Goal: Information Seeking & Learning: Learn about a topic

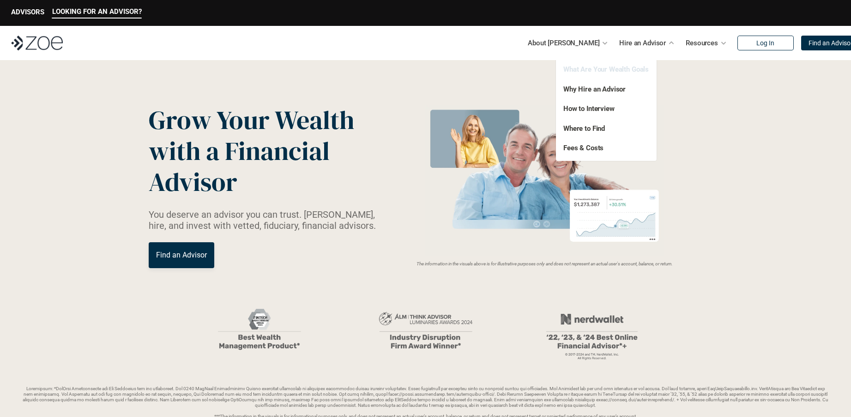
click at [610, 71] on link "What Are Your Wealth Goals" at bounding box center [605, 69] width 85 height 8
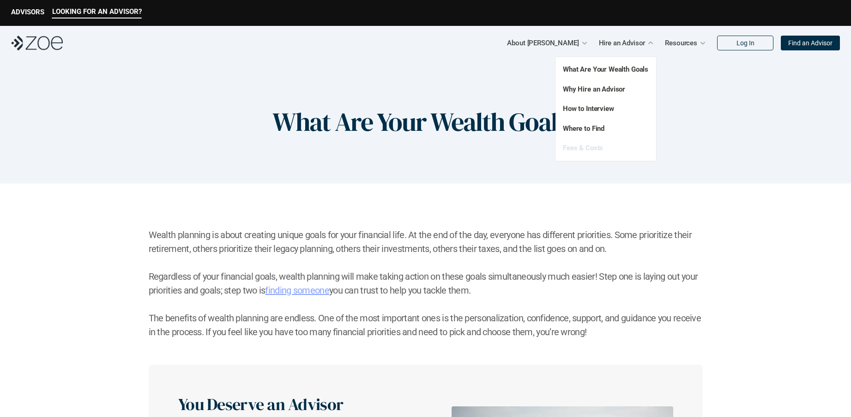
click at [587, 145] on link "Fees & Costs" at bounding box center [583, 148] width 40 height 8
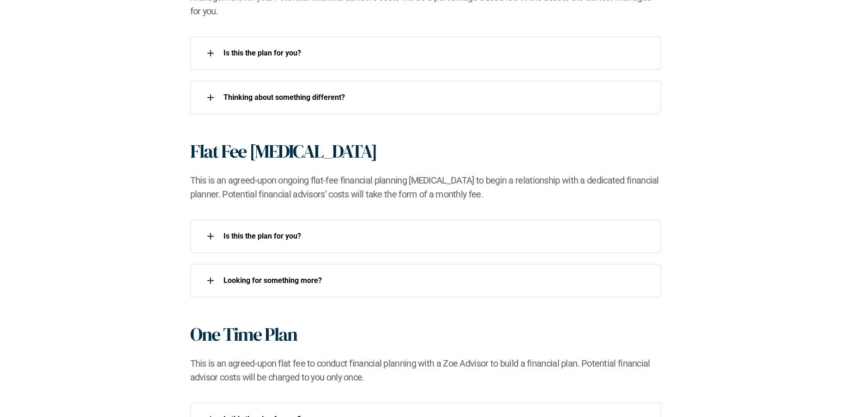
scroll to position [719, 0]
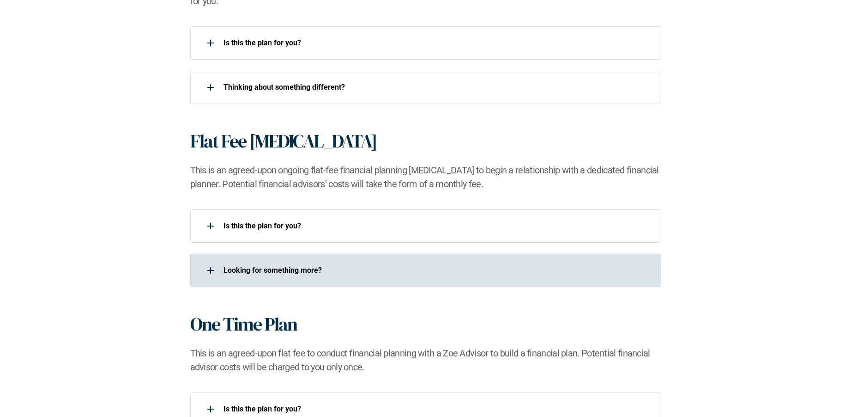
click at [344, 266] on p "Looking for something more?​" at bounding box center [437, 270] width 426 height 9
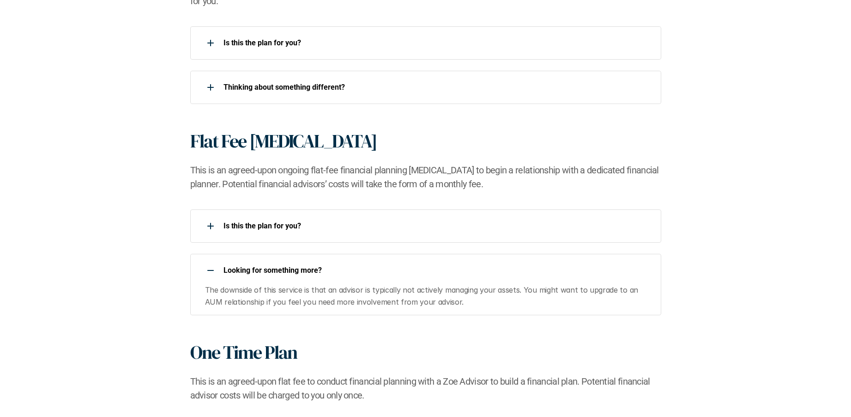
click at [336, 270] on p "Looking for something more?​" at bounding box center [437, 270] width 426 height 9
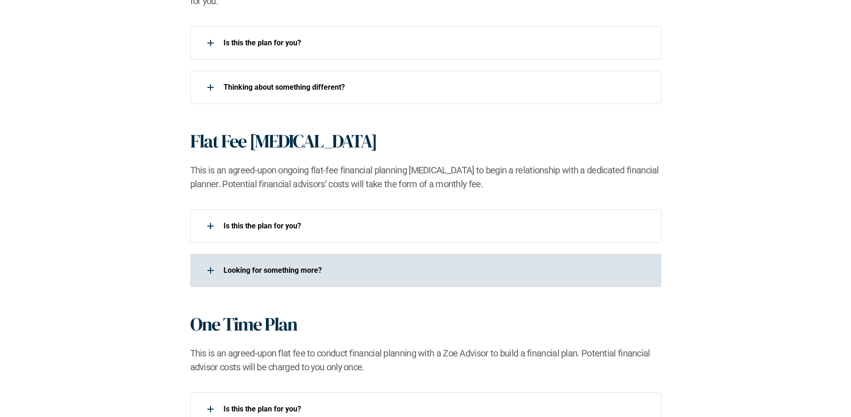
click at [336, 268] on p "Looking for something more?​" at bounding box center [437, 270] width 426 height 9
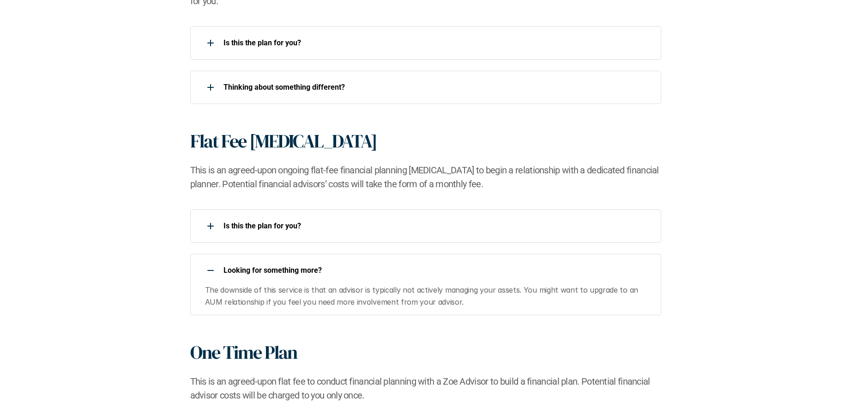
click at [337, 268] on p "Looking for something more?​" at bounding box center [437, 270] width 426 height 9
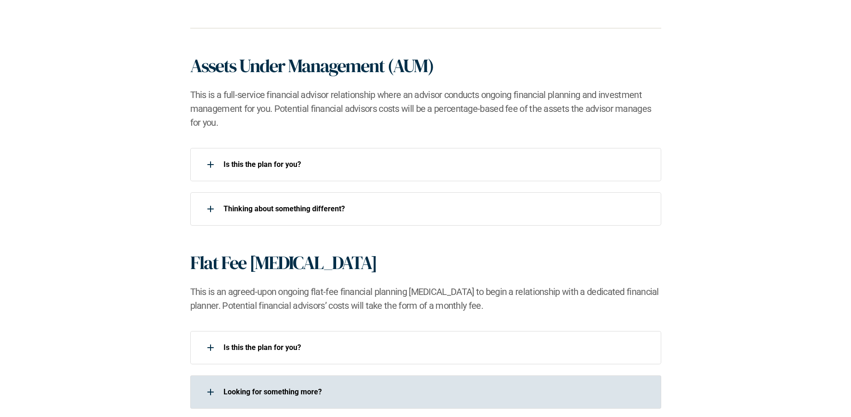
scroll to position [583, 0]
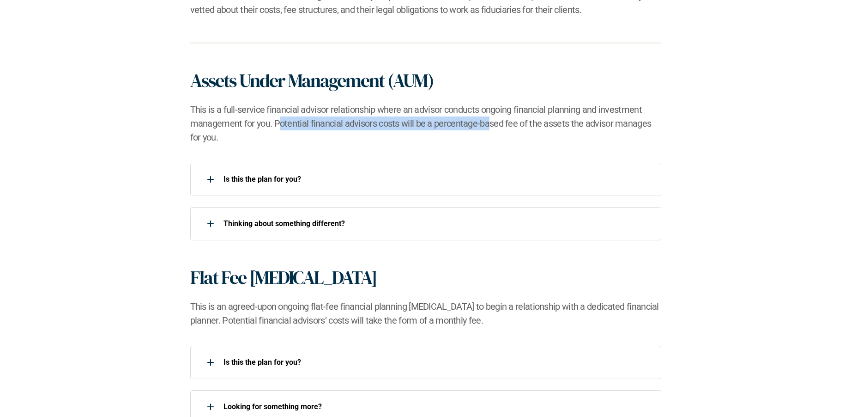
drag, startPoint x: 281, startPoint y: 121, endPoint x: 487, endPoint y: 128, distance: 206.1
click at [487, 128] on h2 "This is a full-service financial advisor relationship where an advisor conducts…" at bounding box center [425, 124] width 471 height 42
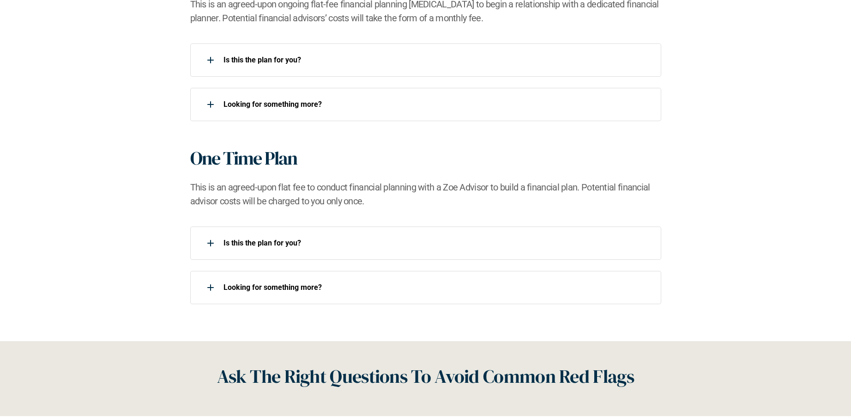
scroll to position [888, 0]
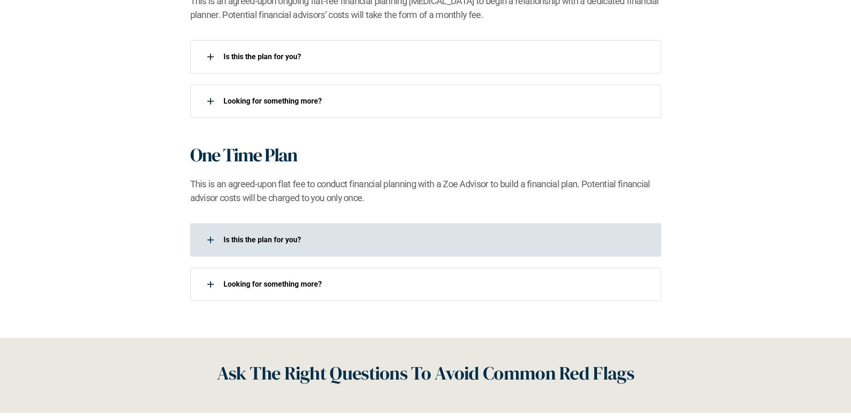
click at [379, 236] on p "Is this the plan for you?​" at bounding box center [437, 239] width 426 height 9
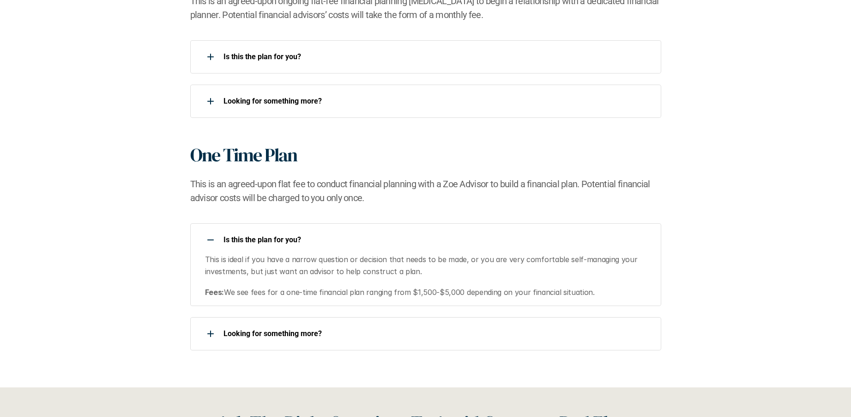
drag, startPoint x: 274, startPoint y: 296, endPoint x: 397, endPoint y: 294, distance: 123.3
click at [397, 294] on p "Fees: We see fees for a one-time financial plan ranging from $1,500-$5,000 depe…" at bounding box center [427, 292] width 445 height 12
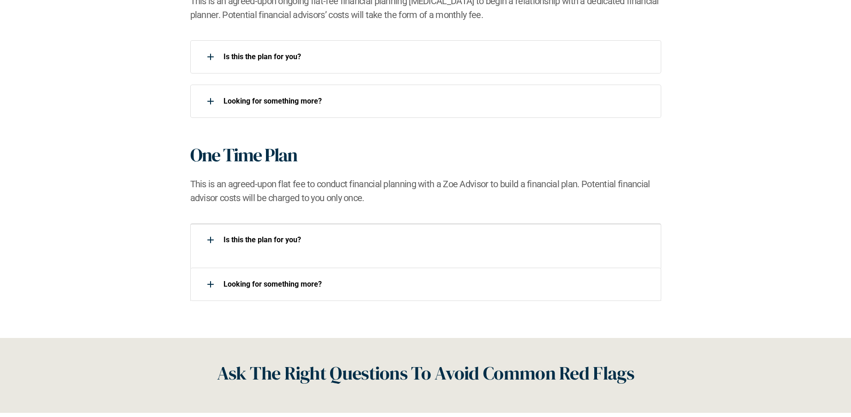
click at [397, 293] on div "Looking for something more?​" at bounding box center [425, 283] width 471 height 33
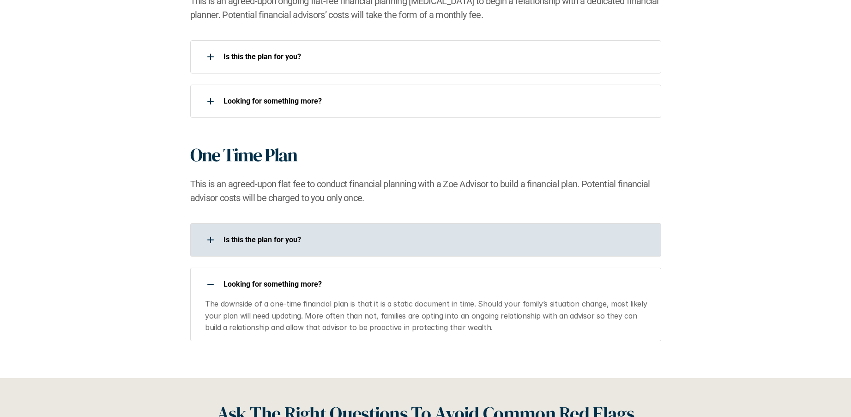
click at [399, 238] on p "Is this the plan for you?​" at bounding box center [437, 239] width 426 height 9
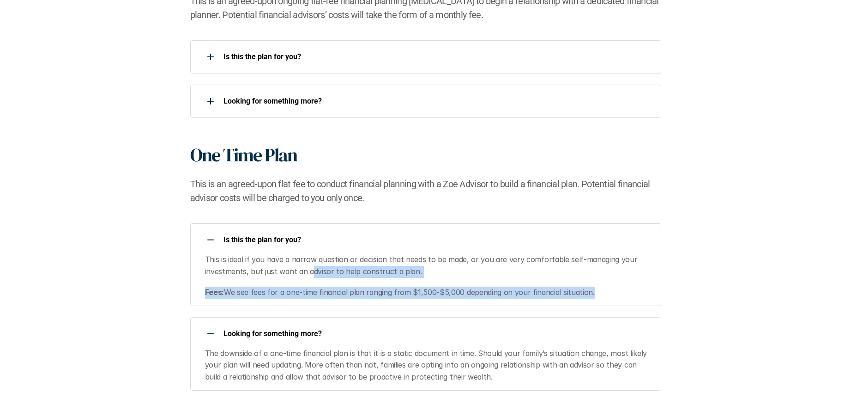
drag, startPoint x: 587, startPoint y: 291, endPoint x: 309, endPoint y: 275, distance: 278.5
click at [309, 275] on div "This is ideal if you have a narrow question or decision that needs to be made, …" at bounding box center [427, 276] width 445 height 45
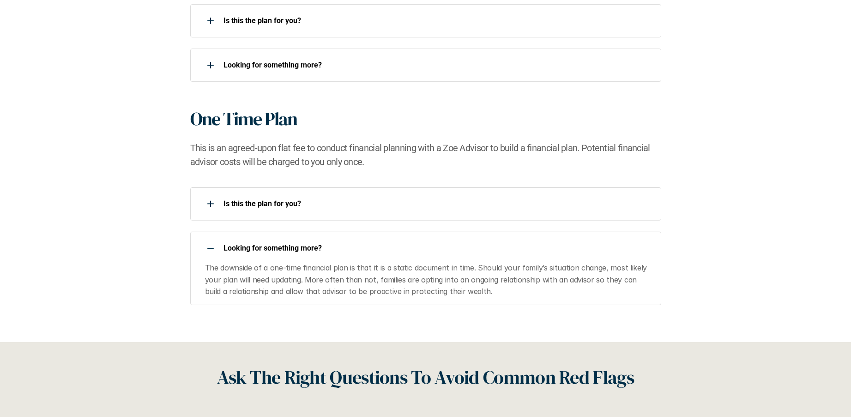
scroll to position [925, 0]
click at [395, 260] on div "Looking for something more?​ The downside of a one-time financial plan is that …" at bounding box center [425, 266] width 471 height 73
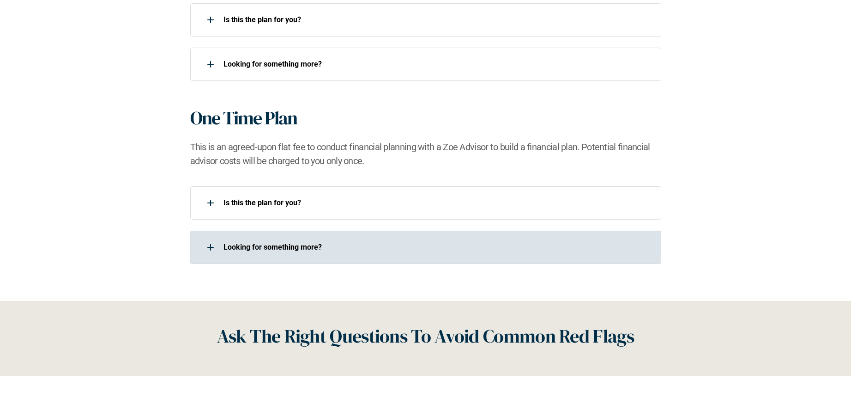
click at [368, 257] on div "Looking for something more?​" at bounding box center [425, 246] width 471 height 33
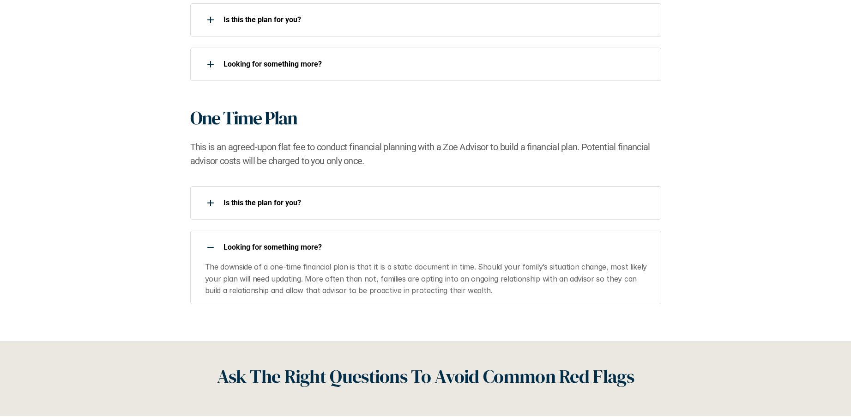
click at [371, 256] on div "Looking for something more?​" at bounding box center [419, 247] width 459 height 18
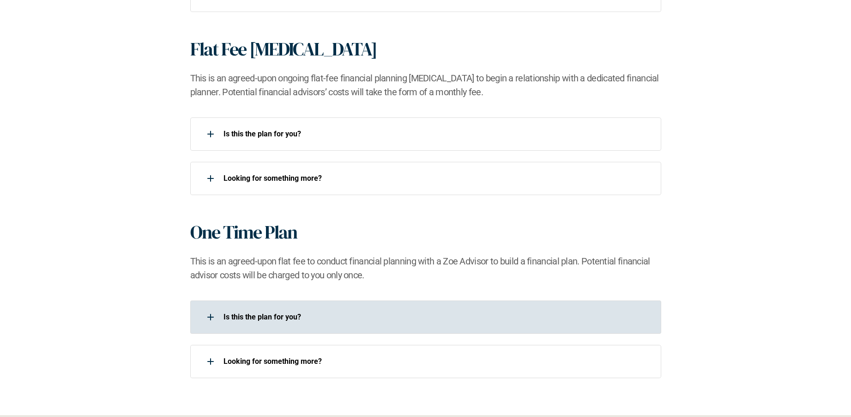
scroll to position [815, 0]
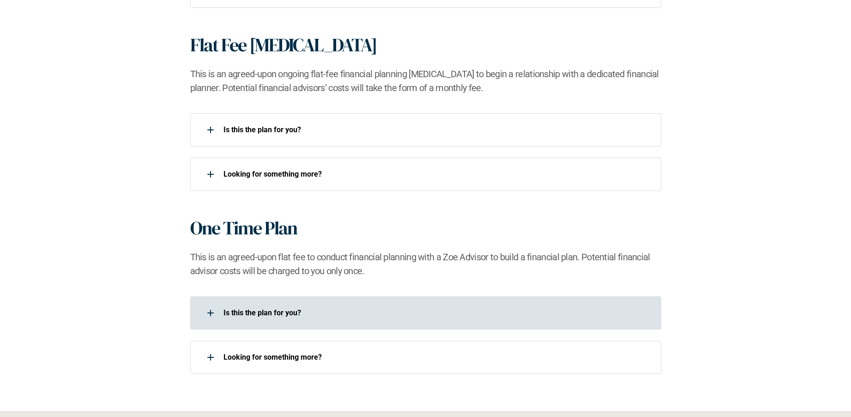
drag, startPoint x: 430, startPoint y: 309, endPoint x: 436, endPoint y: 290, distance: 20.2
click at [430, 309] on p "Is this the plan for you?​" at bounding box center [437, 312] width 426 height 9
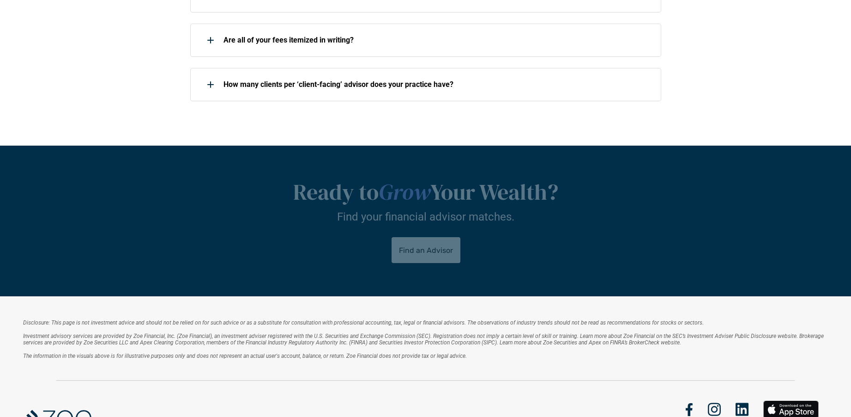
scroll to position [1262, 0]
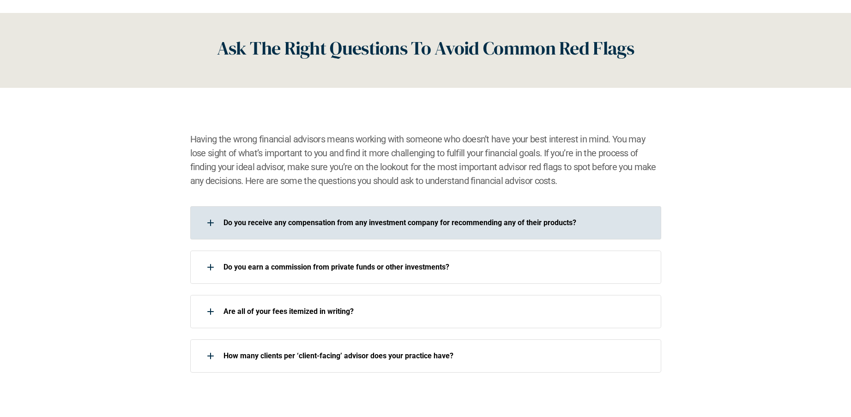
click at [524, 219] on p "Do you receive any compensation from any investment company for recommending an…" at bounding box center [437, 222] width 426 height 9
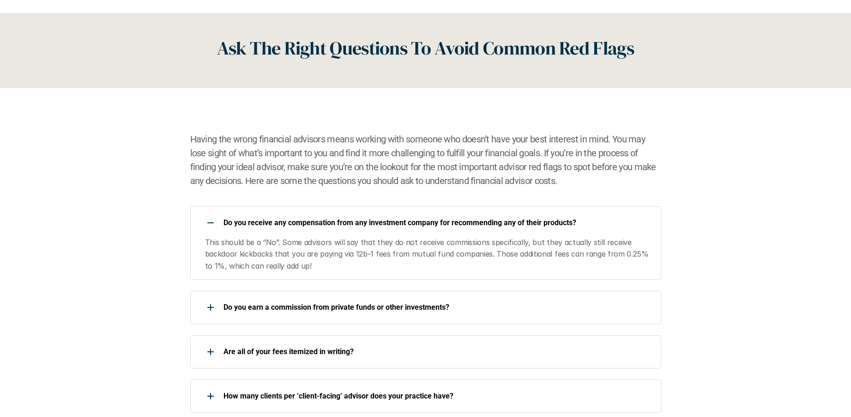
click at [524, 219] on p "Do you receive any compensation from any investment company for recommending an…" at bounding box center [437, 222] width 426 height 9
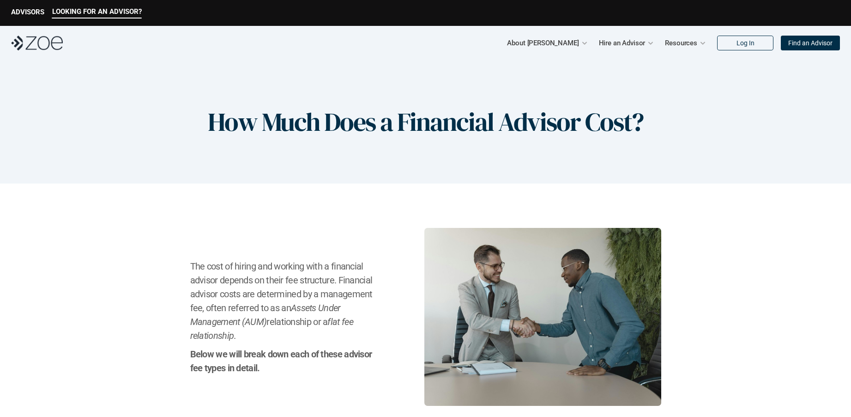
scroll to position [0, 0]
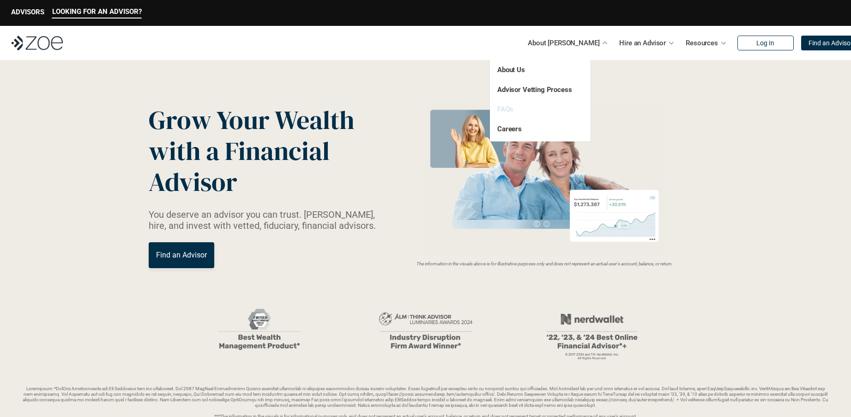
click at [508, 108] on link "FAQs" at bounding box center [505, 109] width 16 height 8
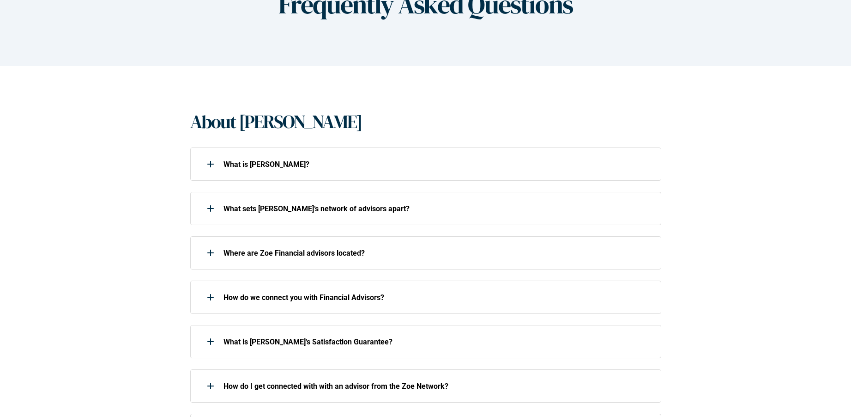
scroll to position [122, 0]
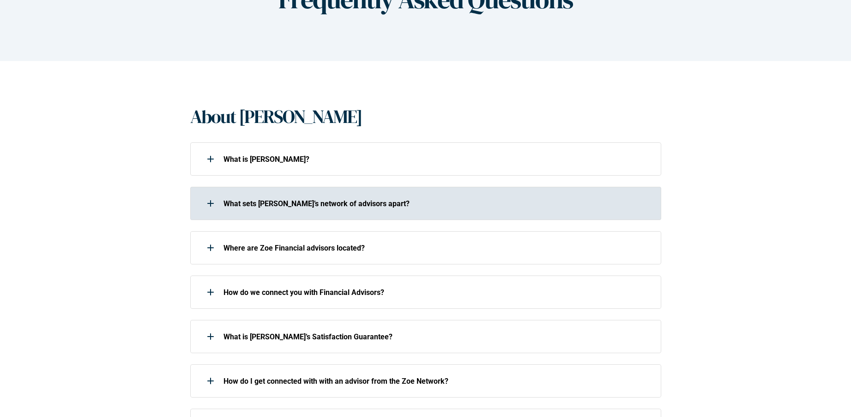
click at [405, 194] on div "What sets [PERSON_NAME]’s network of advisors apart?" at bounding box center [419, 203] width 459 height 18
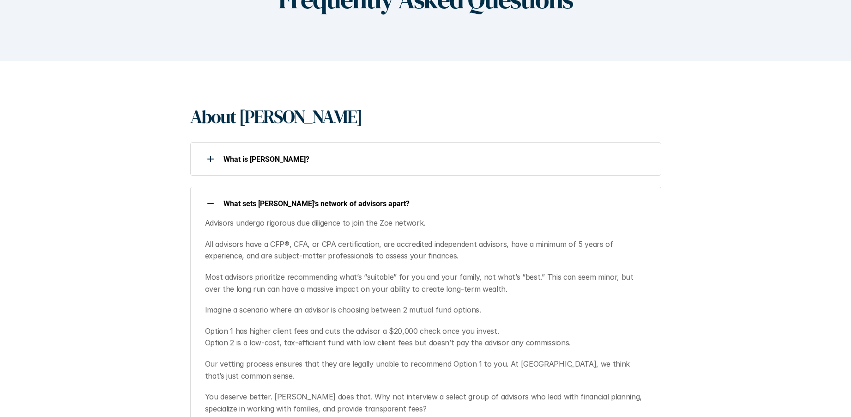
click at [405, 196] on div "What sets [PERSON_NAME]’s network of advisors apart?" at bounding box center [419, 203] width 459 height 18
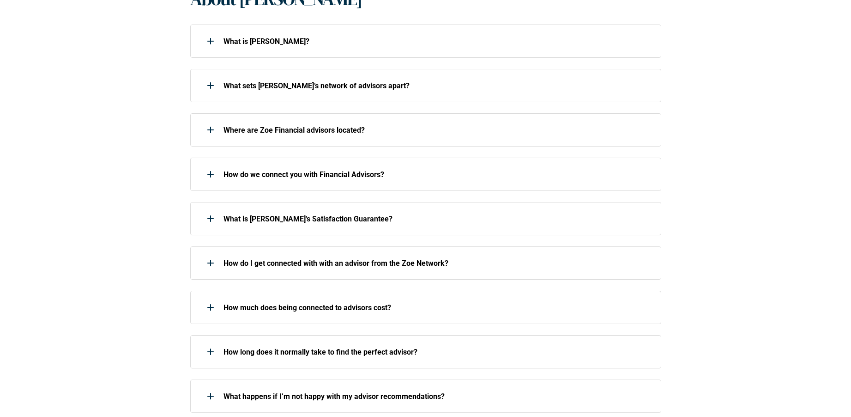
scroll to position [253, 0]
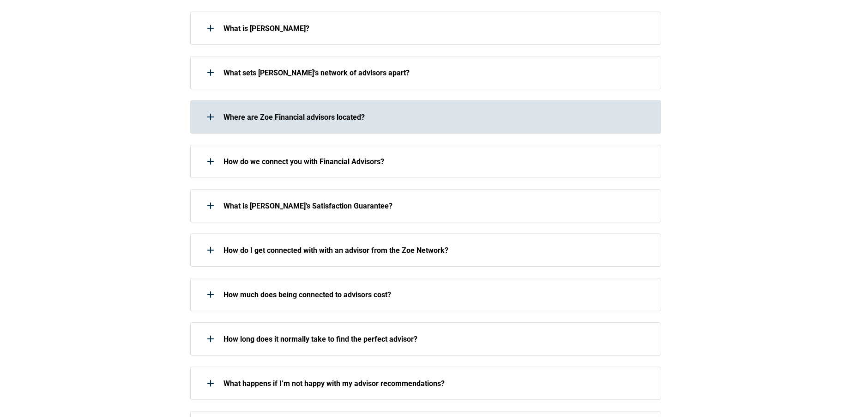
click at [374, 118] on p "Where are Zoe Financial advisors located?" at bounding box center [437, 117] width 426 height 9
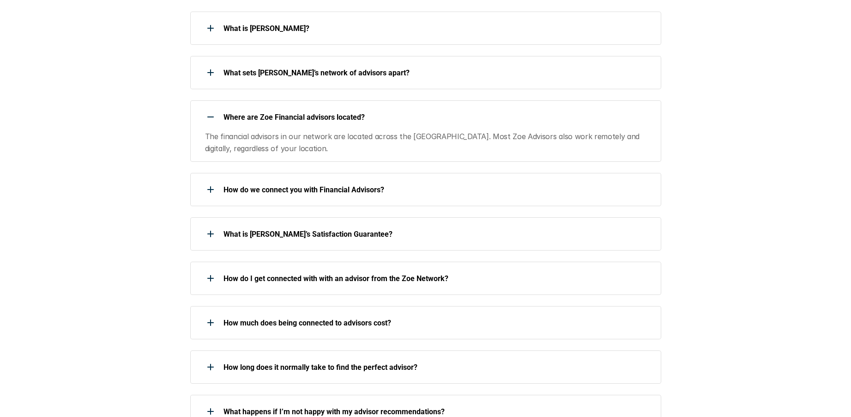
click at [439, 116] on p "Where are Zoe Financial advisors located?" at bounding box center [437, 117] width 426 height 9
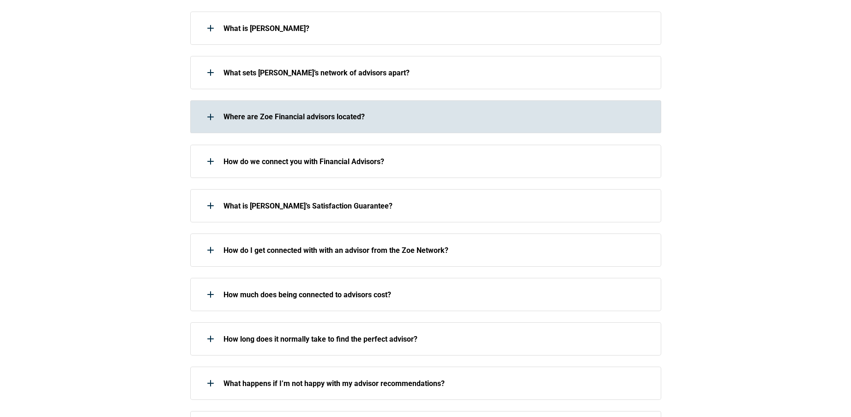
scroll to position [272, 0]
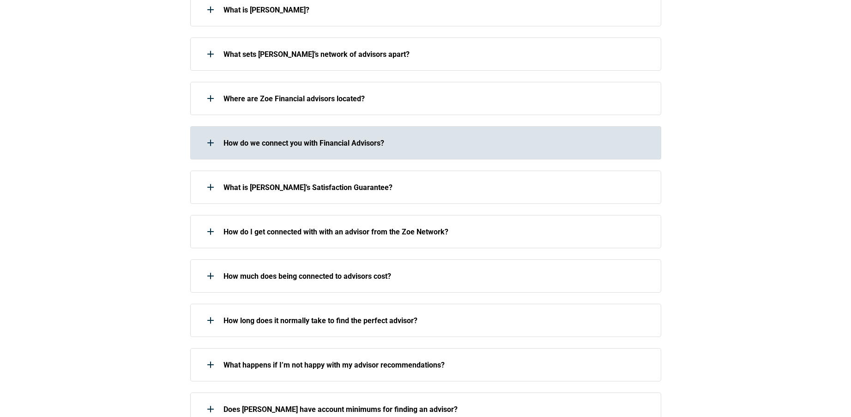
click at [394, 140] on p "How do we connect you with Financial Advisors?" at bounding box center [437, 143] width 426 height 9
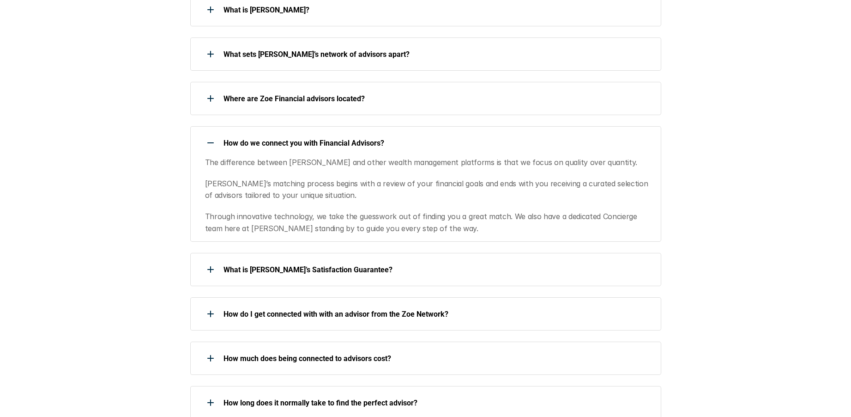
click at [395, 140] on p "How do we connect you with Financial Advisors?" at bounding box center [437, 143] width 426 height 9
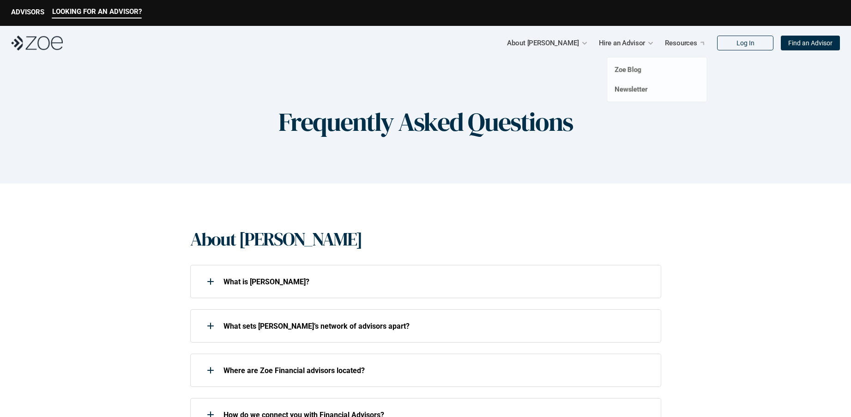
scroll to position [0, 0]
click at [804, 47] on link "Find an Advisor" at bounding box center [810, 43] width 59 height 15
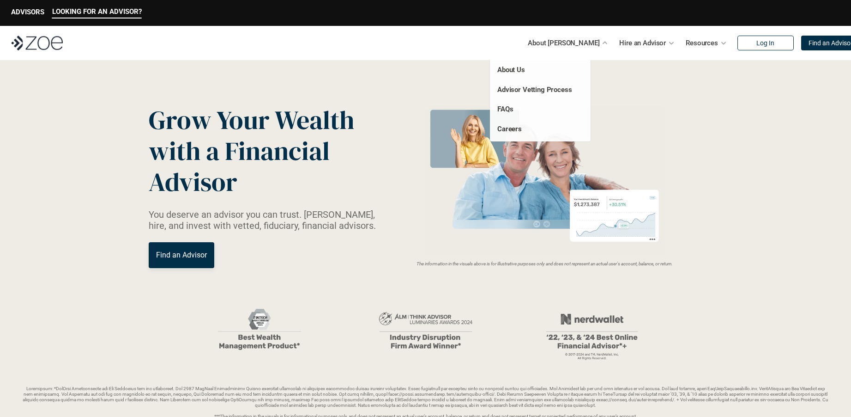
click at [570, 44] on p "About [PERSON_NAME]" at bounding box center [564, 43] width 72 height 14
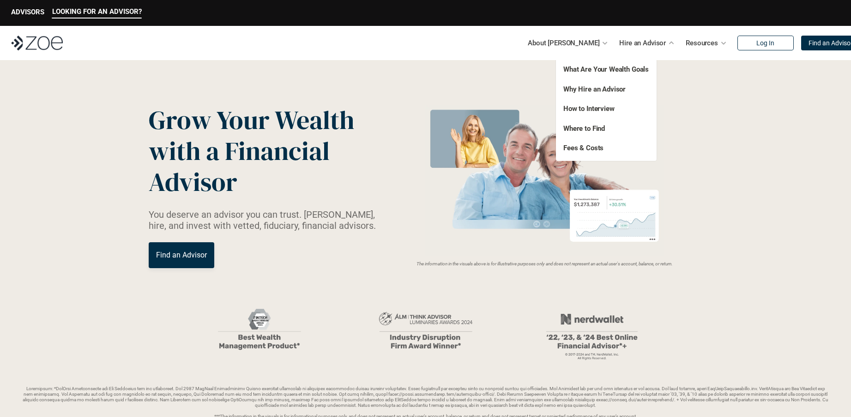
drag, startPoint x: 601, startPoint y: 91, endPoint x: 600, endPoint y: 75, distance: 15.2
click at [600, 75] on div "What Are Your Wealth Goals Fees & Costs Why Hire an Advisor How to Interview Wh…" at bounding box center [606, 109] width 101 height 104
click at [599, 88] on link "Why Hire an Advisor" at bounding box center [594, 89] width 62 height 8
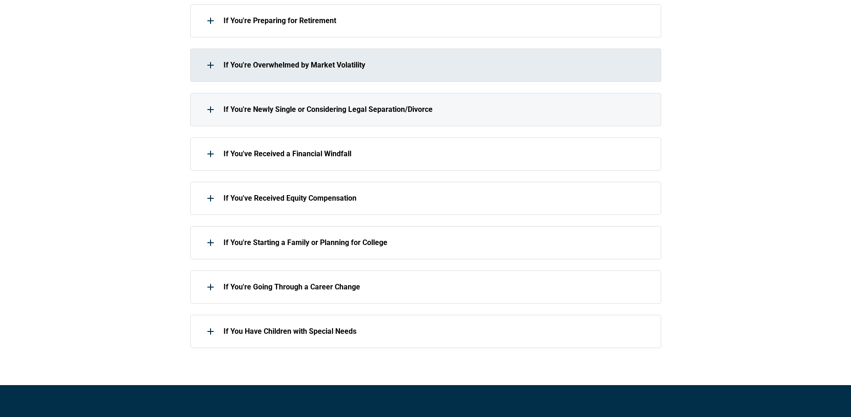
scroll to position [514, 0]
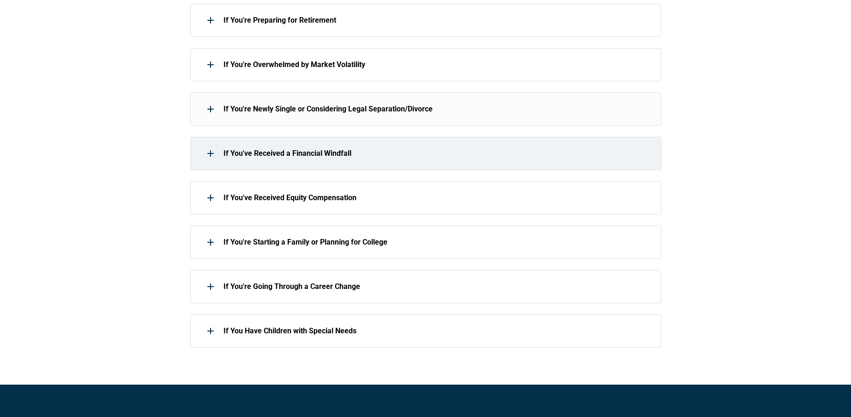
click at [422, 137] on div "If You've Received a Financial Windfall" at bounding box center [425, 153] width 471 height 33
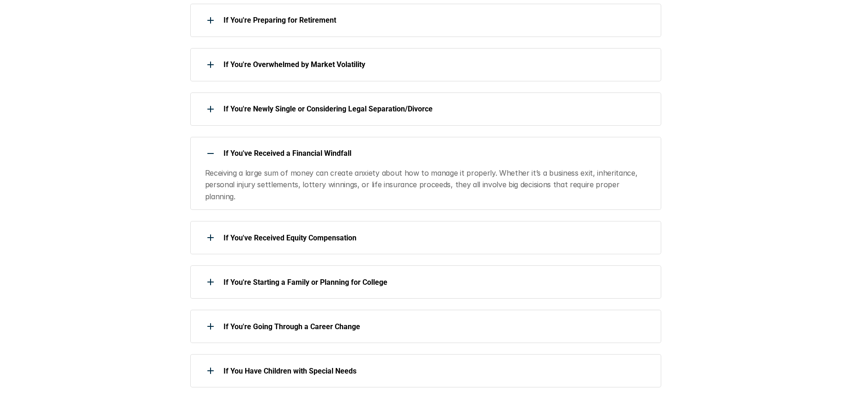
click at [424, 147] on div "If You've Received a Financial Windfall" at bounding box center [419, 153] width 459 height 18
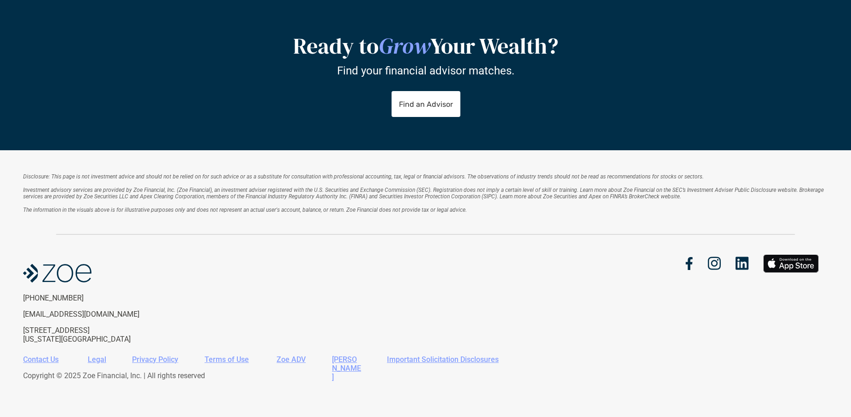
scroll to position [897, 0]
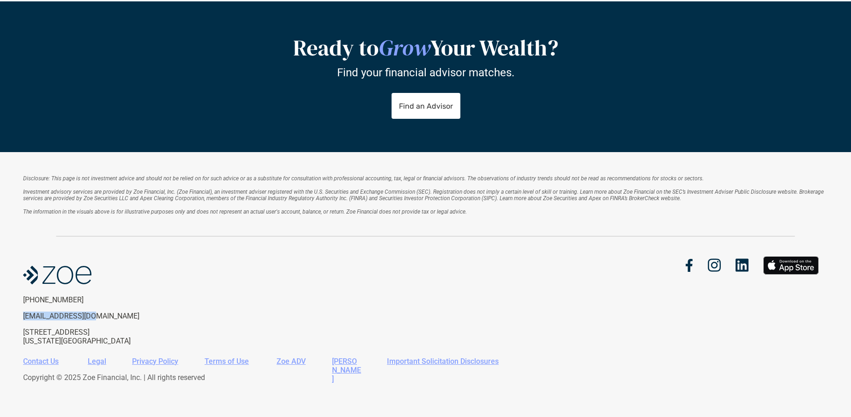
drag, startPoint x: 107, startPoint y: 311, endPoint x: 24, endPoint y: 313, distance: 83.2
click at [24, 313] on p "[EMAIL_ADDRESS][DOMAIN_NAME]" at bounding box center [98, 315] width 151 height 9
copy p "[EMAIL_ADDRESS][DOMAIN_NAME]"
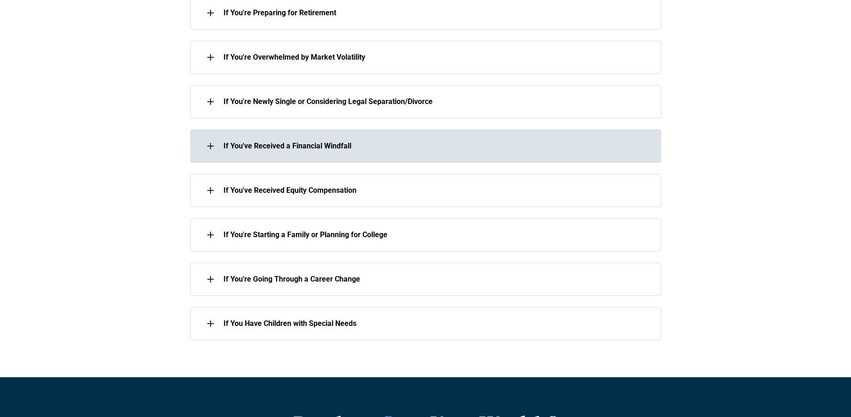
scroll to position [522, 0]
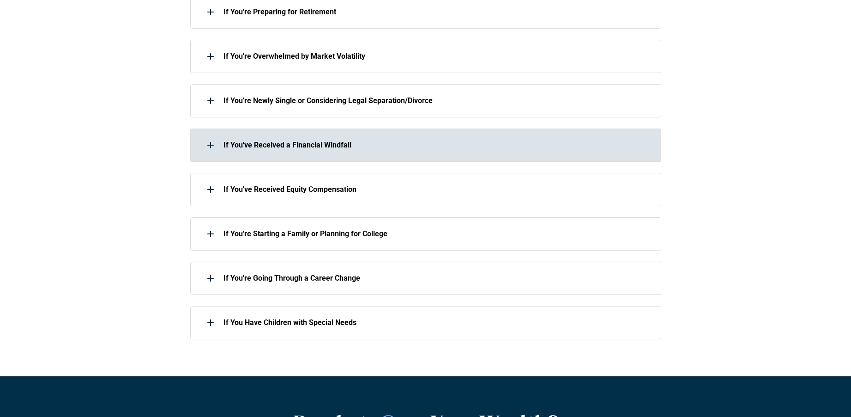
click at [417, 150] on div "If You've Received a Financial Windfall" at bounding box center [419, 145] width 459 height 18
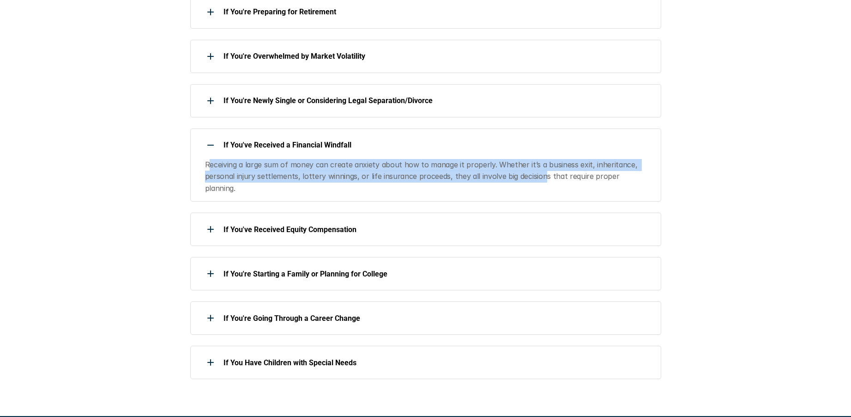
drag, startPoint x: 272, startPoint y: 168, endPoint x: 539, endPoint y: 171, distance: 267.4
click at [539, 171] on p "Receiving a large sum of money can create anxiety about how to manage it proper…" at bounding box center [427, 177] width 445 height 36
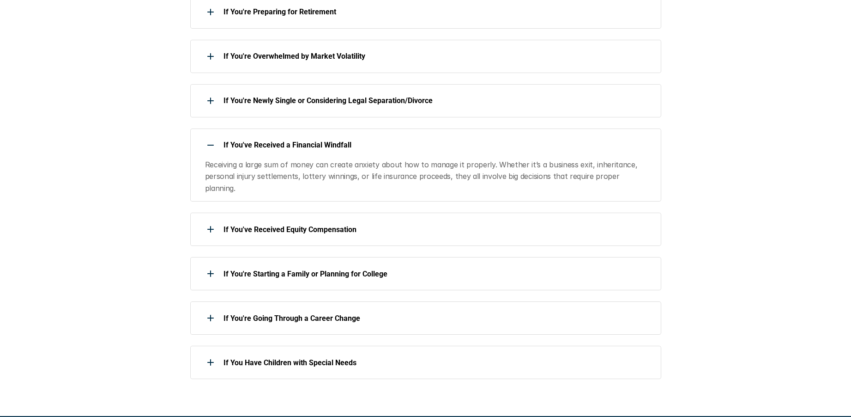
click at [600, 140] on div "If You've Received a Financial Windfall" at bounding box center [419, 145] width 459 height 18
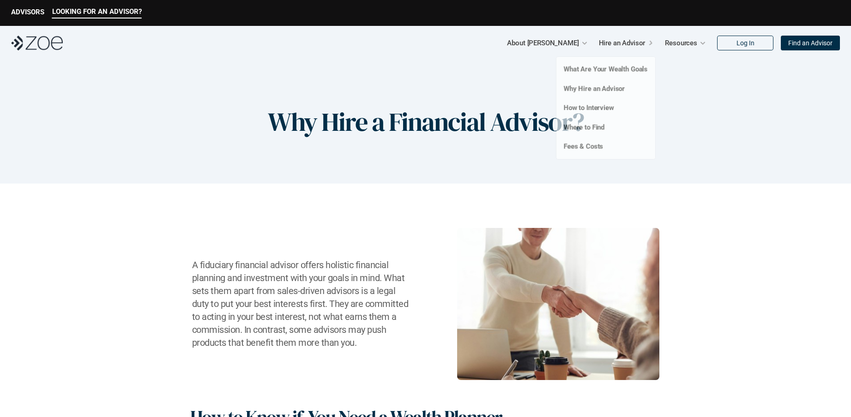
scroll to position [0, 0]
click at [593, 145] on link "Fees & Costs" at bounding box center [583, 148] width 40 height 8
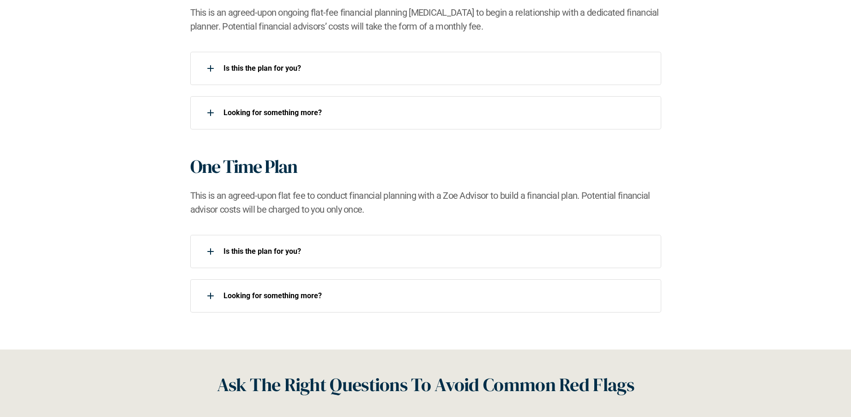
scroll to position [877, 0]
click at [364, 246] on div "Is this the plan for you?​" at bounding box center [419, 251] width 459 height 18
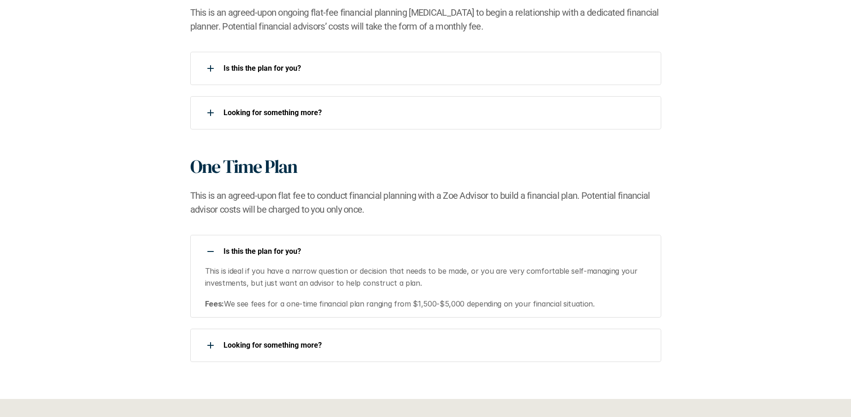
click at [379, 248] on p "Is this the plan for you?​" at bounding box center [437, 251] width 426 height 9
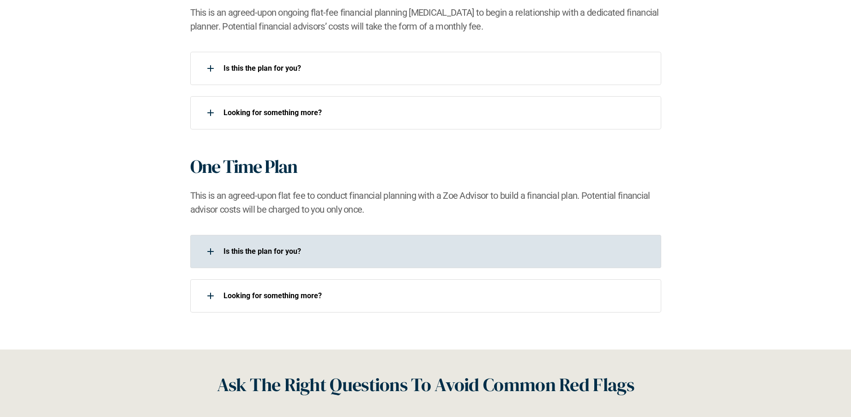
click at [301, 252] on p "Is this the plan for you?​" at bounding box center [437, 251] width 426 height 9
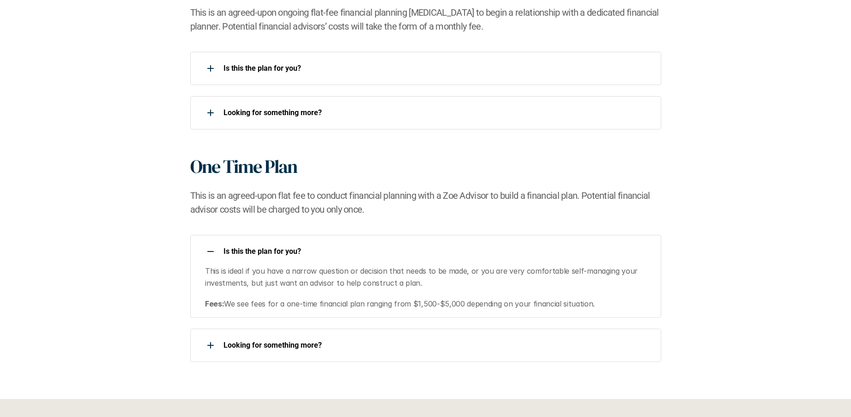
click at [309, 252] on p "Is this the plan for you?​" at bounding box center [437, 251] width 426 height 9
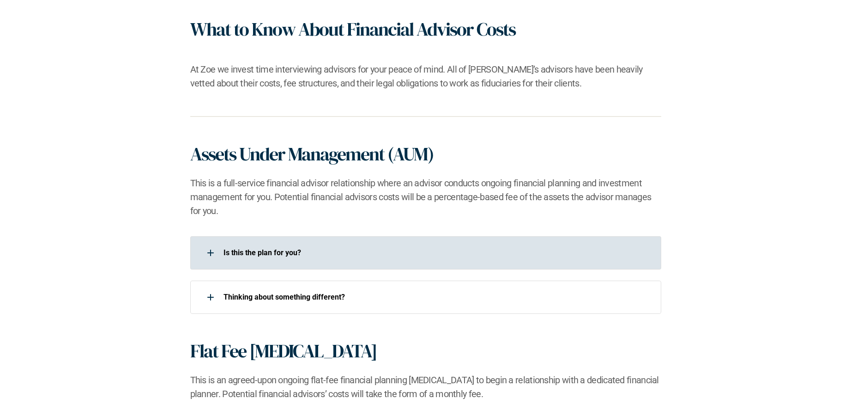
scroll to position [782, 0]
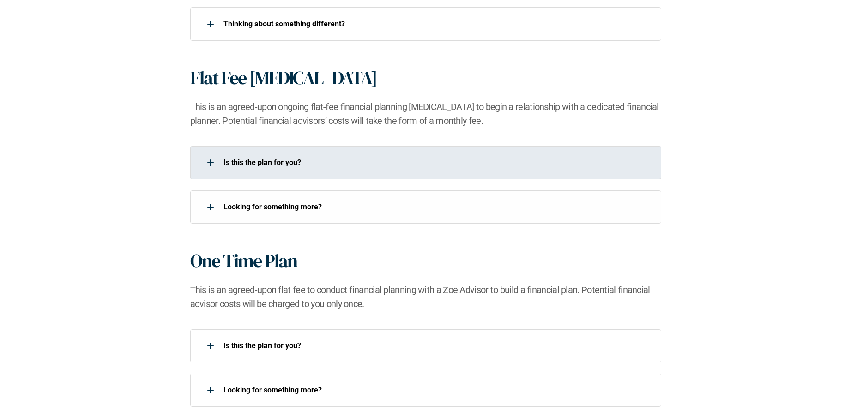
click at [316, 165] on p "Is this the plan for you?​" at bounding box center [437, 162] width 426 height 9
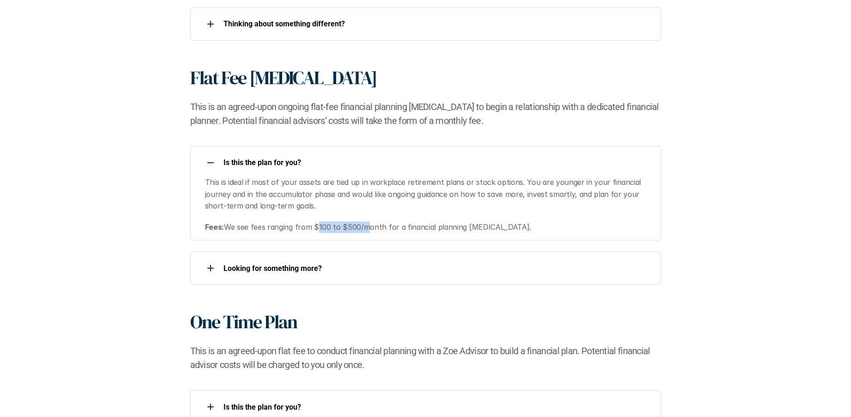
drag, startPoint x: 315, startPoint y: 226, endPoint x: 361, endPoint y: 226, distance: 46.2
click at [361, 226] on p "Fees: We see fees ranging from $100 to $500/month for a financial planning [MED…" at bounding box center [427, 227] width 445 height 12
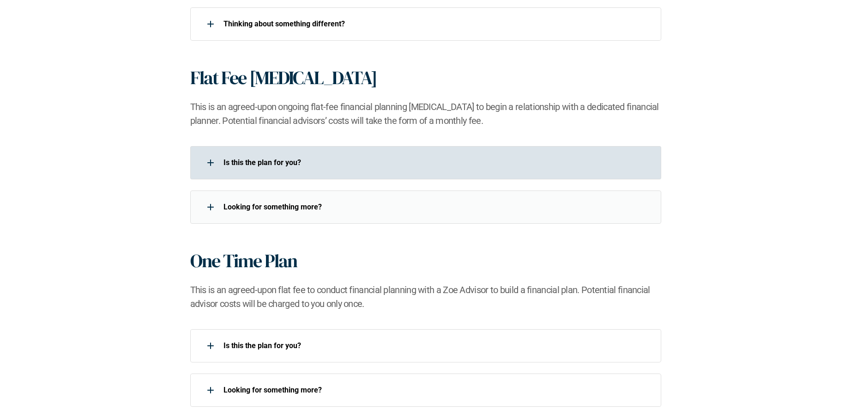
click at [340, 168] on div "Is this the plan for you?​" at bounding box center [419, 162] width 459 height 18
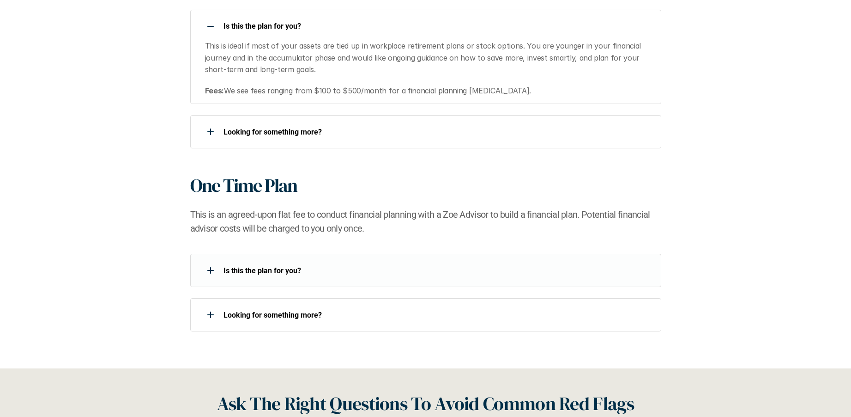
scroll to position [920, 0]
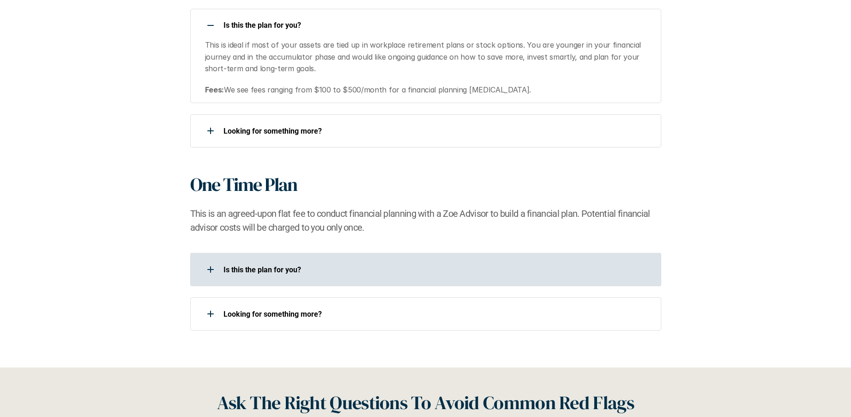
click at [356, 265] on p "Is this the plan for you?​" at bounding box center [437, 269] width 426 height 9
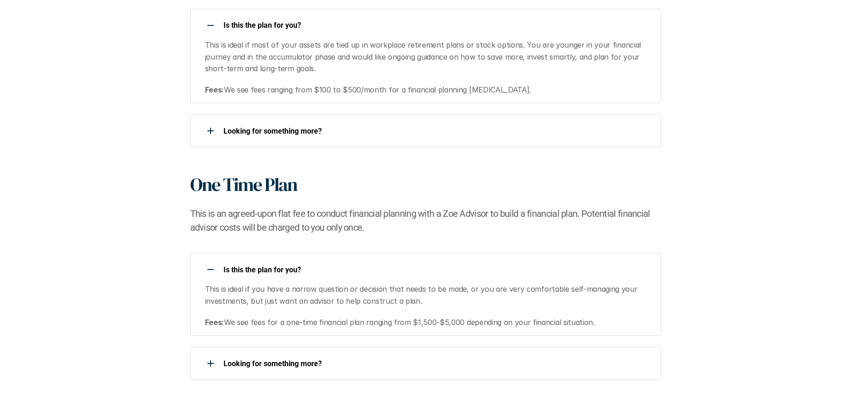
click at [373, 266] on p "Is this the plan for you?​" at bounding box center [437, 269] width 426 height 9
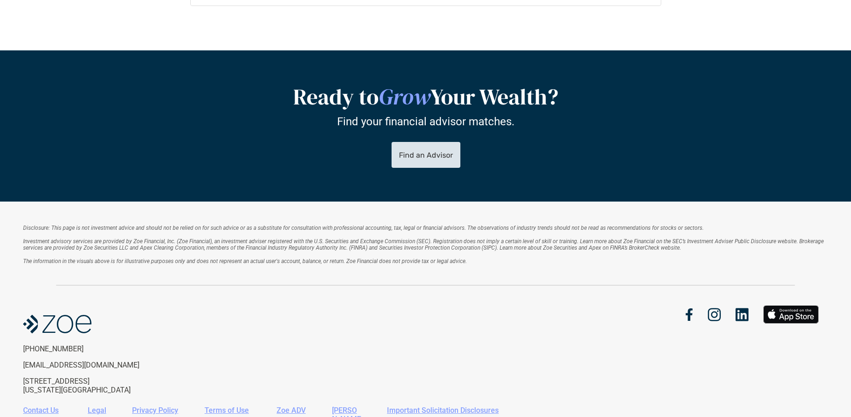
scroll to position [1641, 0]
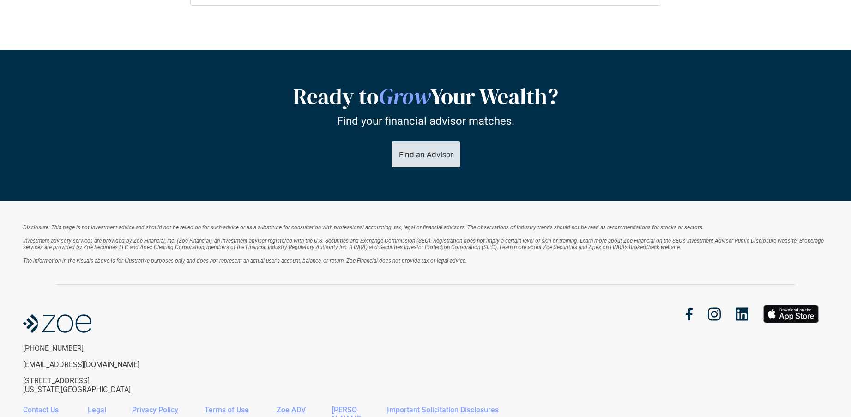
click at [435, 158] on link "Find an Advisor" at bounding box center [425, 155] width 69 height 26
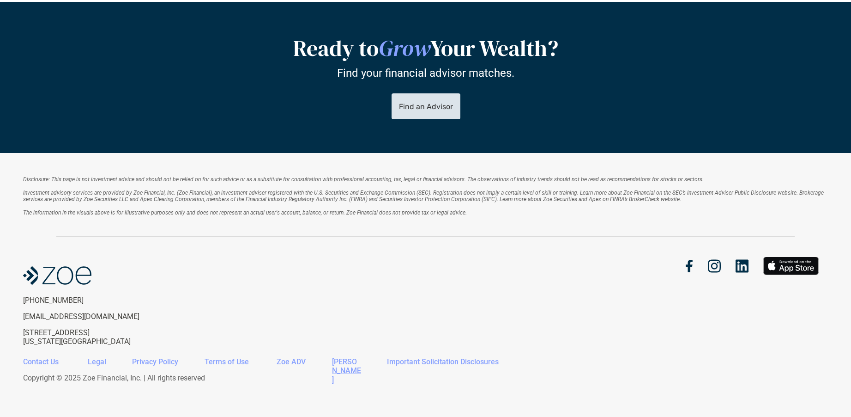
scroll to position [1688, 0]
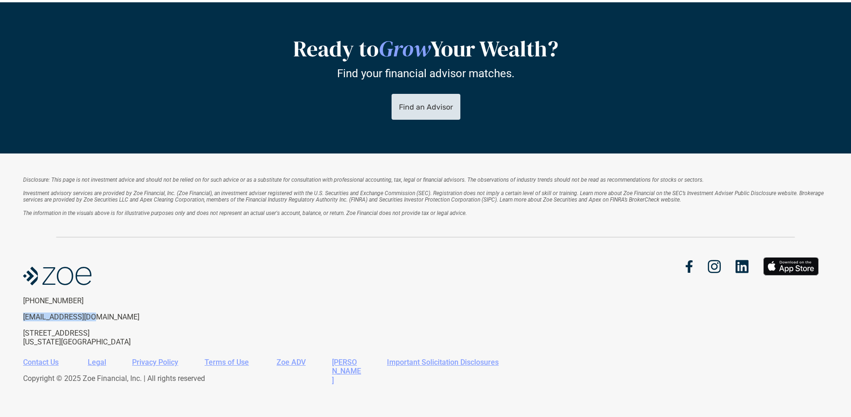
drag, startPoint x: 98, startPoint y: 314, endPoint x: 22, endPoint y: 315, distance: 76.7
click at [22, 315] on div "Disclosure: This page is not investment advice and should not be relied on for …" at bounding box center [425, 286] width 851 height 266
copy p "[EMAIL_ADDRESS][DOMAIN_NAME]"
click at [717, 267] on img at bounding box center [714, 266] width 13 height 13
click at [713, 261] on img at bounding box center [714, 266] width 13 height 13
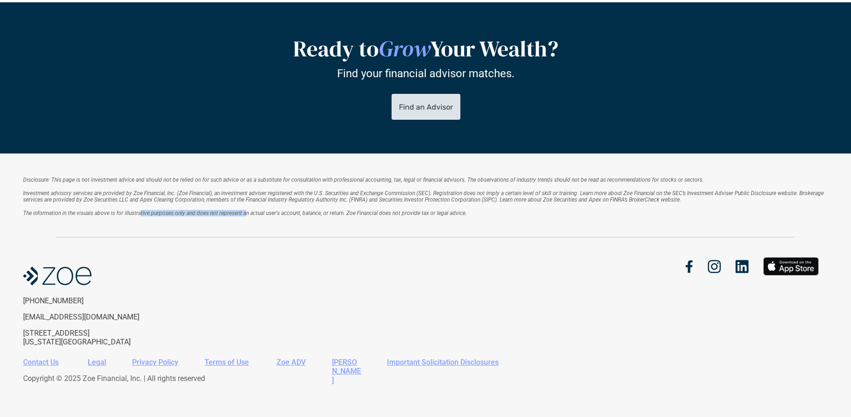
drag, startPoint x: 155, startPoint y: 212, endPoint x: 244, endPoint y: 212, distance: 89.6
click at [244, 212] on em "The information in the visuals above is for illustrative purposes only and does…" at bounding box center [245, 213] width 444 height 6
drag, startPoint x: 244, startPoint y: 212, endPoint x: 264, endPoint y: 212, distance: 19.9
click at [244, 212] on em "The information in the visuals above is for illustrative purposes only and does…" at bounding box center [245, 213] width 444 height 6
drag, startPoint x: 363, startPoint y: 210, endPoint x: 460, endPoint y: 211, distance: 97.0
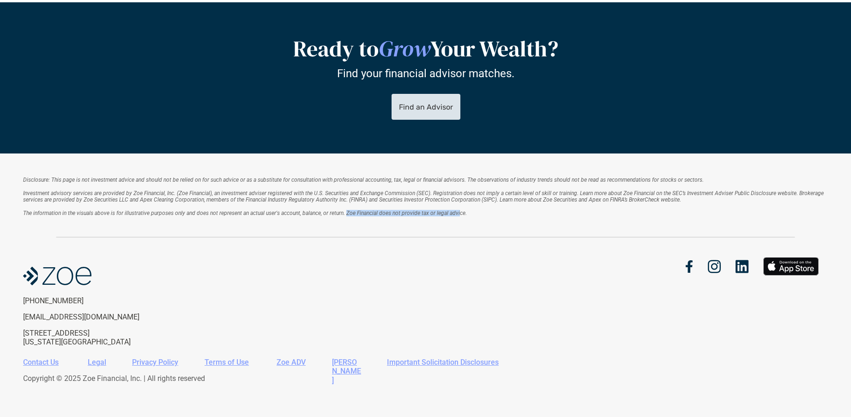
click at [460, 211] on em "The information in the visuals above is for illustrative purposes only and does…" at bounding box center [245, 213] width 444 height 6
drag, startPoint x: 102, startPoint y: 336, endPoint x: 28, endPoint y: 328, distance: 73.9
click at [28, 328] on p "[STREET_ADDRESS][US_STATE]" at bounding box center [98, 337] width 151 height 18
click at [31, 328] on p "[STREET_ADDRESS][US_STATE]" at bounding box center [98, 337] width 151 height 18
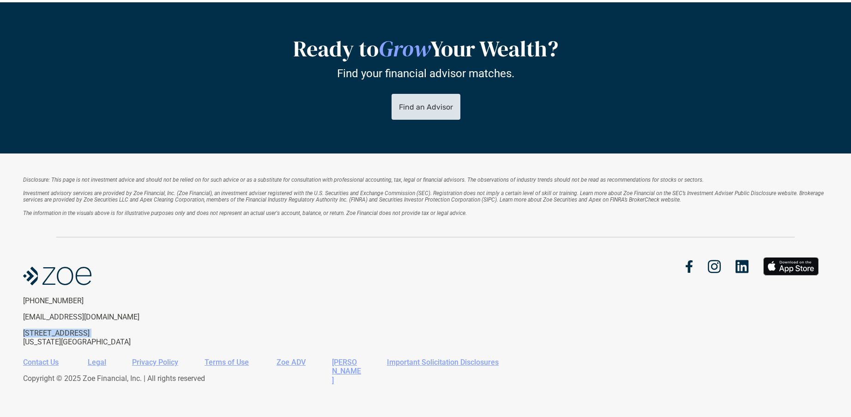
click at [31, 328] on p "[STREET_ADDRESS][US_STATE]" at bounding box center [98, 337] width 151 height 18
drag, startPoint x: 80, startPoint y: 333, endPoint x: 95, endPoint y: 336, distance: 14.5
click at [81, 333] on p "[STREET_ADDRESS][US_STATE]" at bounding box center [98, 337] width 151 height 18
drag, startPoint x: 99, startPoint y: 336, endPoint x: 91, endPoint y: 335, distance: 8.8
click at [91, 335] on p "[STREET_ADDRESS][US_STATE]" at bounding box center [98, 337] width 151 height 18
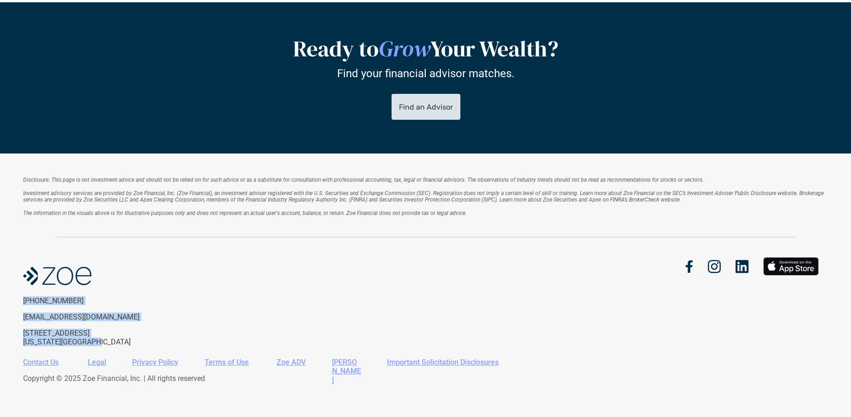
drag, startPoint x: 101, startPoint y: 336, endPoint x: 23, endPoint y: 297, distance: 87.0
click at [23, 297] on div "[PHONE_NUMBER] [EMAIL_ADDRESS][DOMAIN_NAME] [STREET_ADDRESS][US_STATE]" at bounding box center [98, 321] width 151 height 50
click at [102, 316] on p "[EMAIL_ADDRESS][DOMAIN_NAME]" at bounding box center [98, 316] width 151 height 9
drag, startPoint x: 99, startPoint y: 313, endPoint x: 350, endPoint y: 306, distance: 250.9
click at [24, 314] on p "[EMAIL_ADDRESS][DOMAIN_NAME]" at bounding box center [98, 316] width 151 height 9
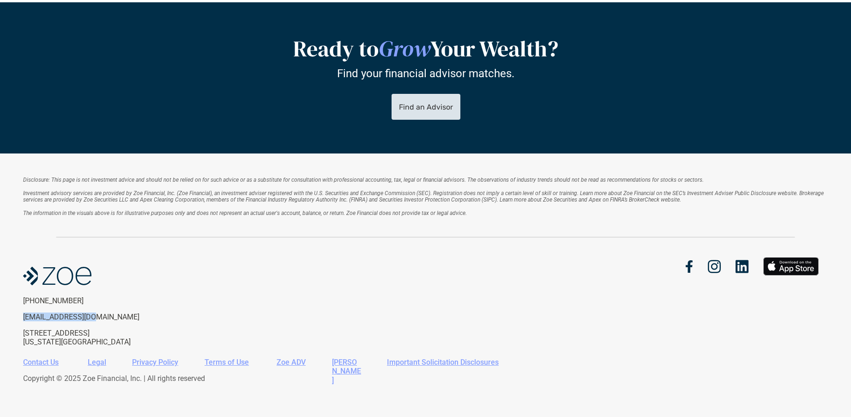
click at [38, 357] on link "Contact Us" at bounding box center [41, 361] width 36 height 9
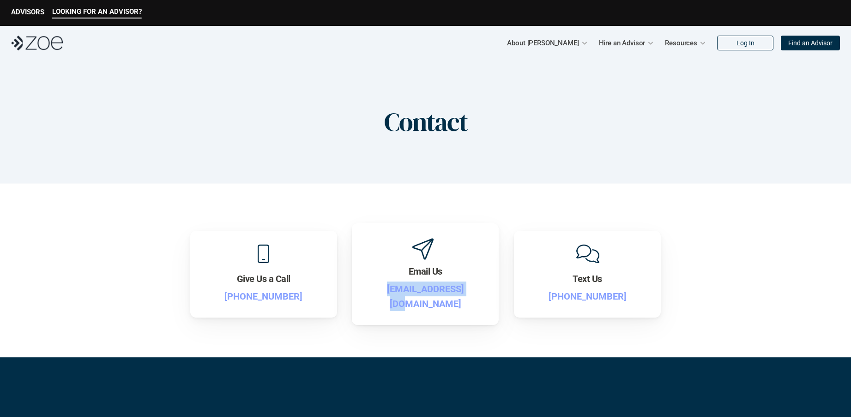
drag, startPoint x: 479, startPoint y: 297, endPoint x: 377, endPoint y: 295, distance: 102.1
click at [377, 295] on p "[EMAIL_ADDRESS][DOMAIN_NAME]" at bounding box center [425, 296] width 119 height 30
copy p "[EMAIL_ADDRESS][DOMAIN_NAME]"
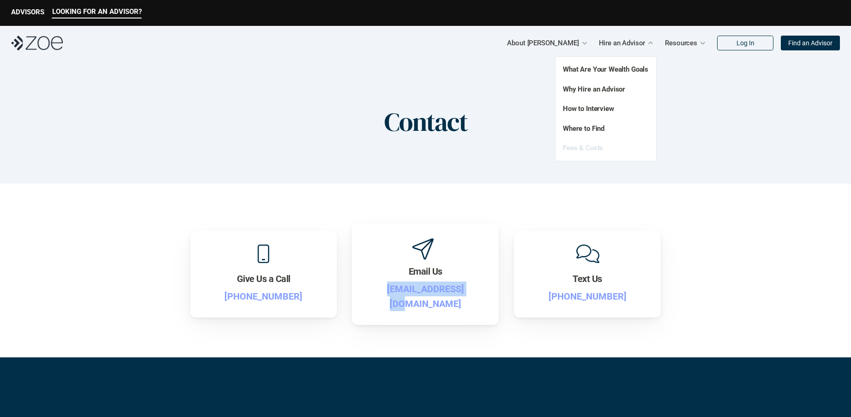
click at [582, 144] on link "Fees & Costs" at bounding box center [583, 148] width 40 height 8
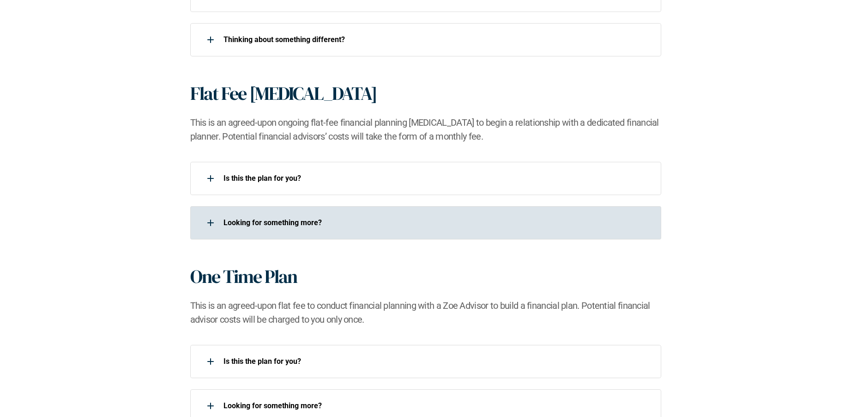
scroll to position [733, 0]
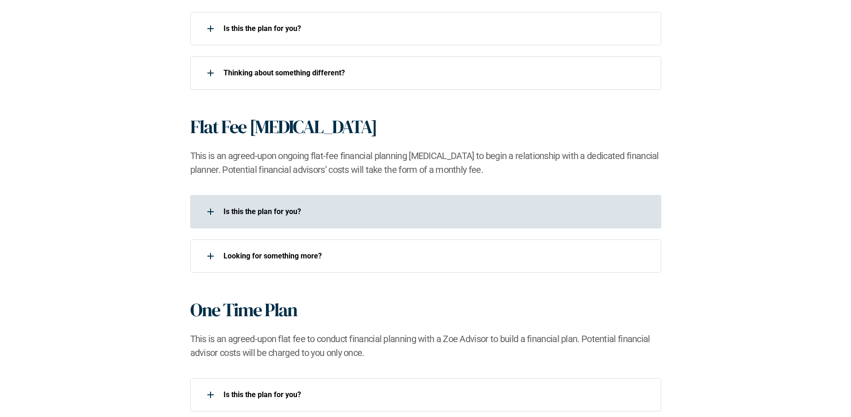
click at [273, 204] on div "Is this the plan for you?​" at bounding box center [419, 211] width 459 height 18
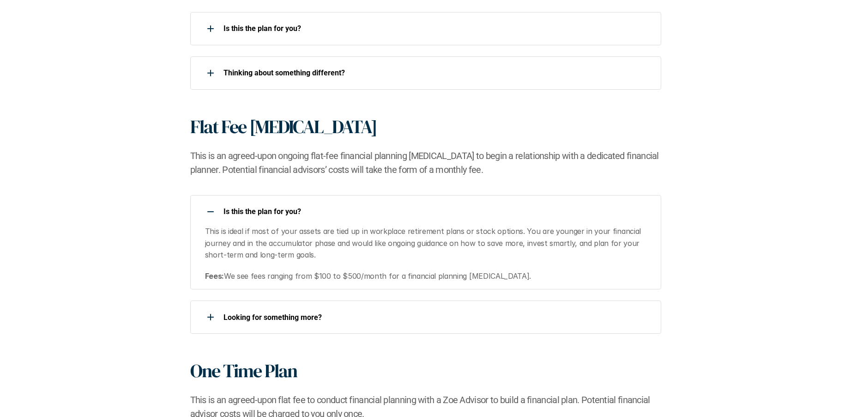
drag, startPoint x: 320, startPoint y: 250, endPoint x: 248, endPoint y: 218, distance: 77.9
click at [248, 218] on div "Is this the plan for you?​ This is ideal if most of your assets are tied up in …" at bounding box center [425, 242] width 471 height 94
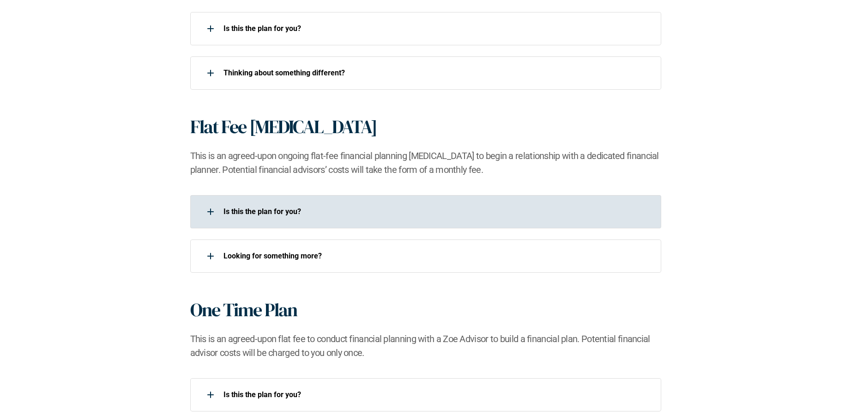
click at [436, 223] on div "Is this the plan for you?​" at bounding box center [425, 211] width 471 height 33
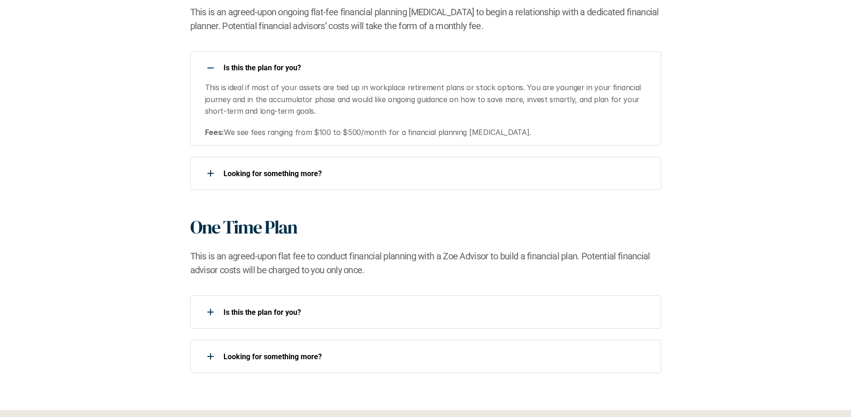
scroll to position [800, 0]
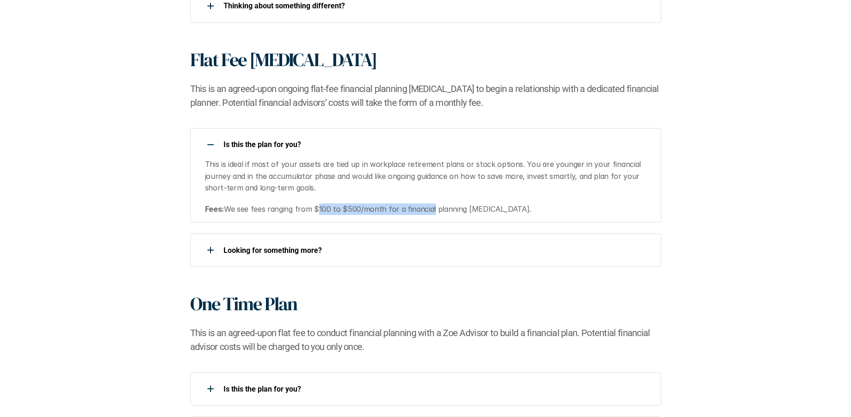
drag, startPoint x: 316, startPoint y: 210, endPoint x: 430, endPoint y: 210, distance: 114.1
click at [430, 210] on p "Fees: We see fees ranging from $100 to $500/month for a financial planning [MED…" at bounding box center [427, 209] width 445 height 12
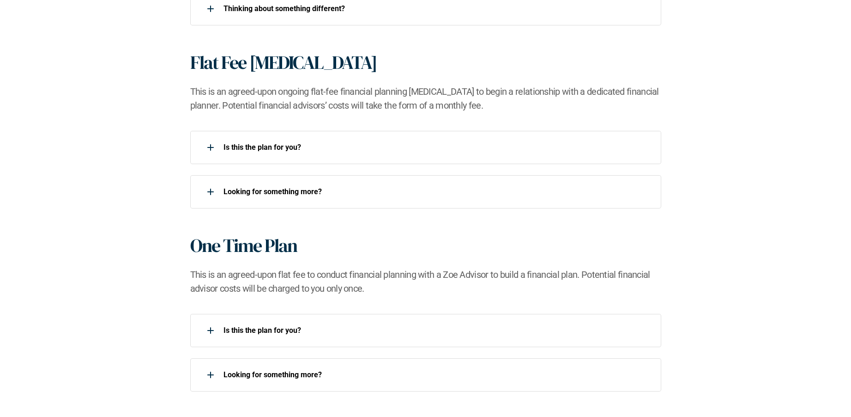
scroll to position [796, 0]
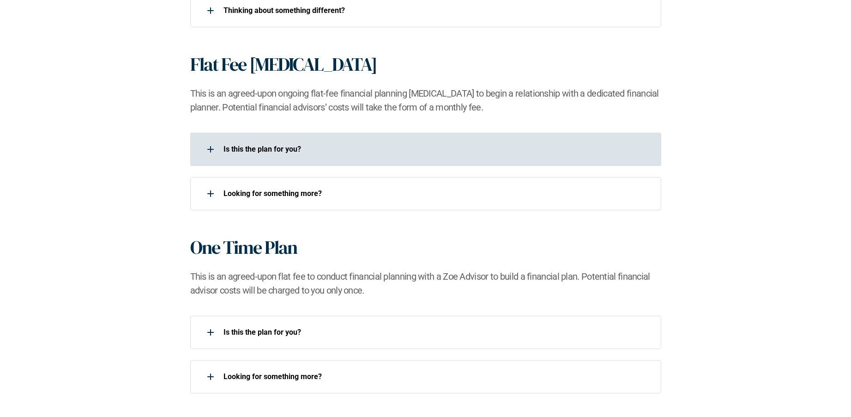
click at [339, 135] on div "Is this the plan for you?​" at bounding box center [425, 149] width 471 height 33
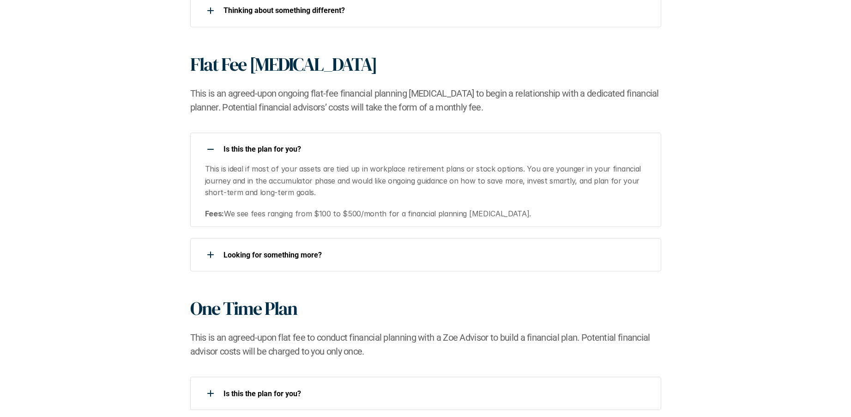
click at [344, 139] on div "Is this the plan for you?​ This is ideal if most of your assets are tied up in …" at bounding box center [425, 180] width 471 height 94
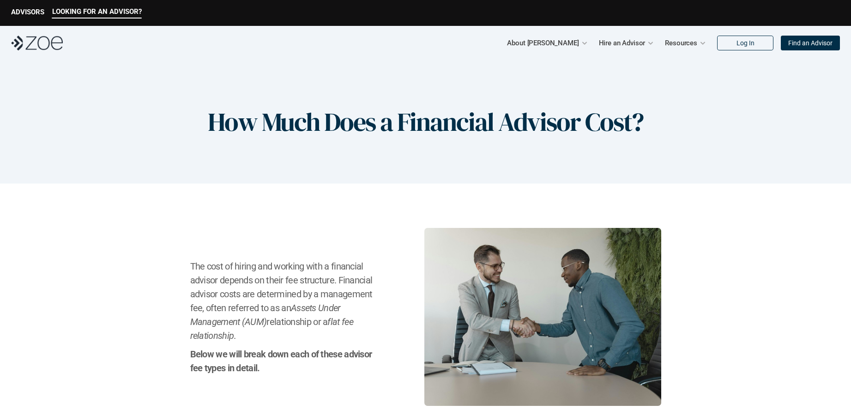
scroll to position [0, 0]
